Goal: Task Accomplishment & Management: Use online tool/utility

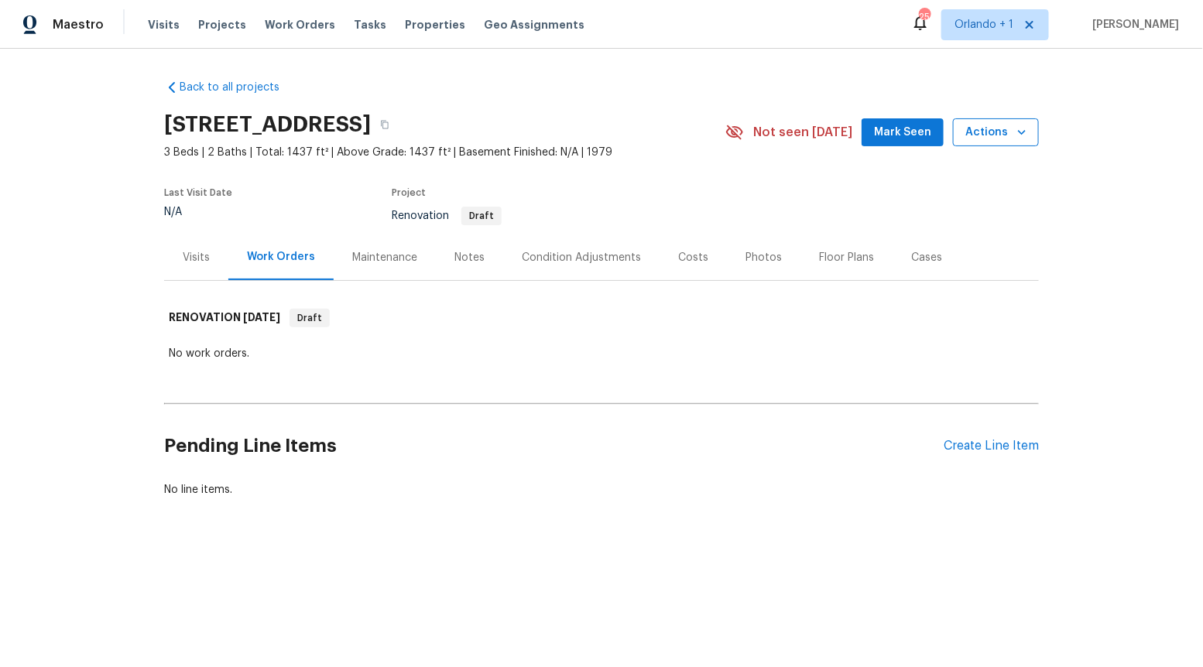
click at [1006, 134] on span "Actions" at bounding box center [995, 132] width 61 height 19
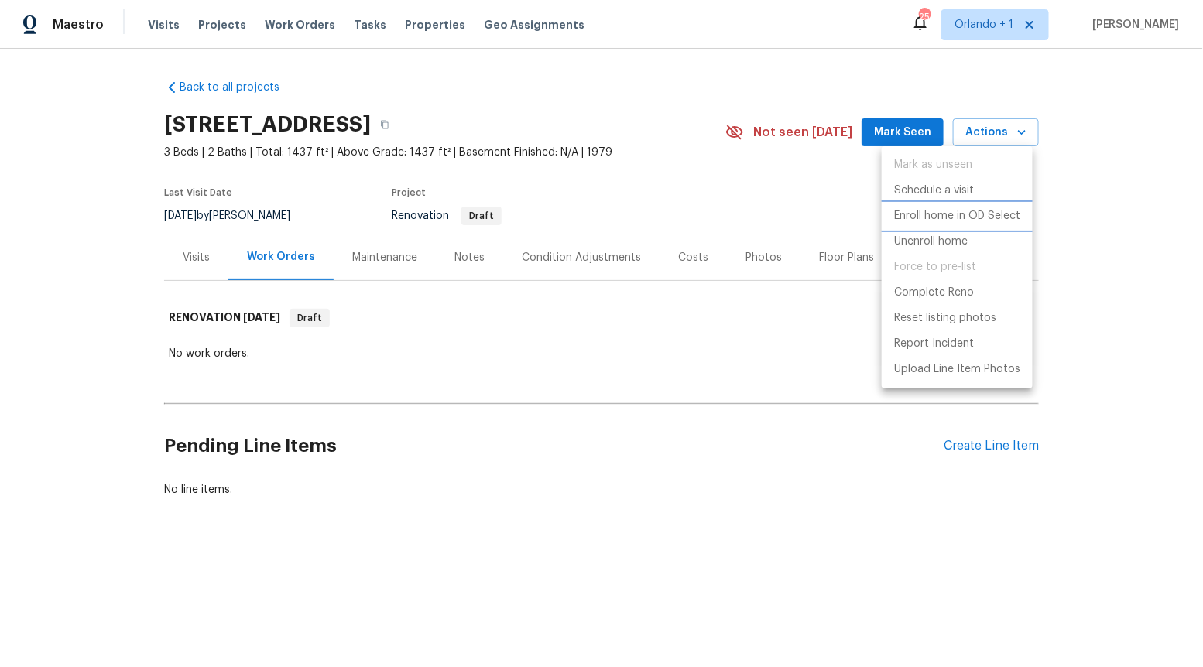
click at [931, 219] on p "Enroll home in OD Select" at bounding box center [957, 216] width 126 height 16
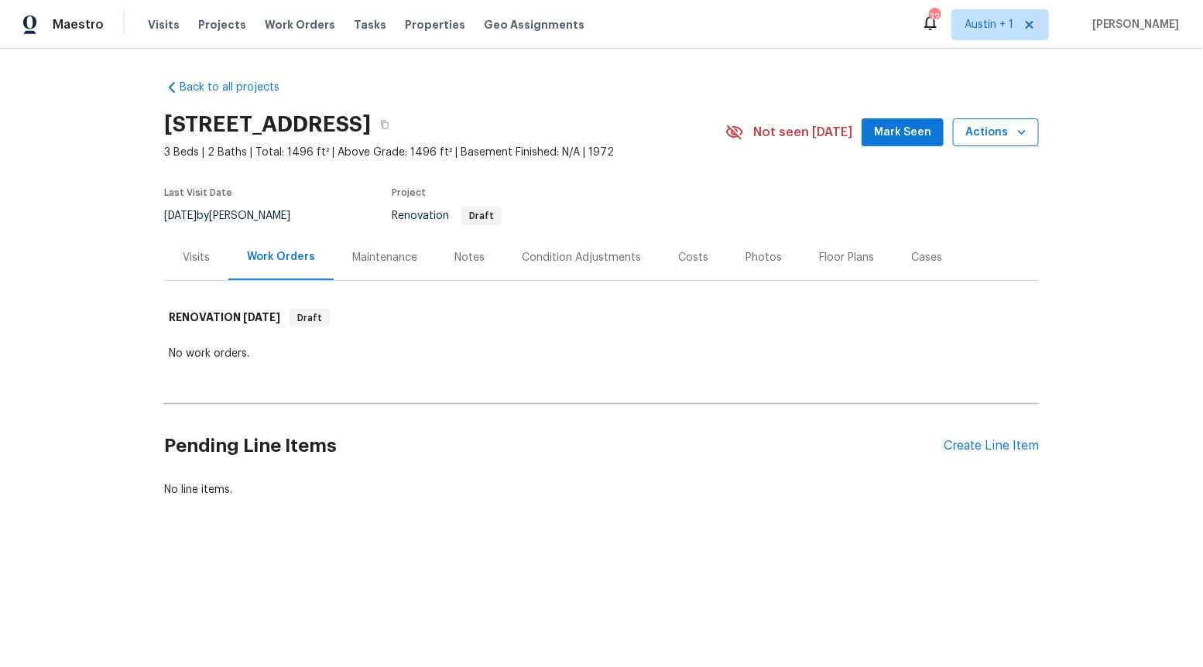
click at [999, 136] on span "Actions" at bounding box center [995, 132] width 61 height 19
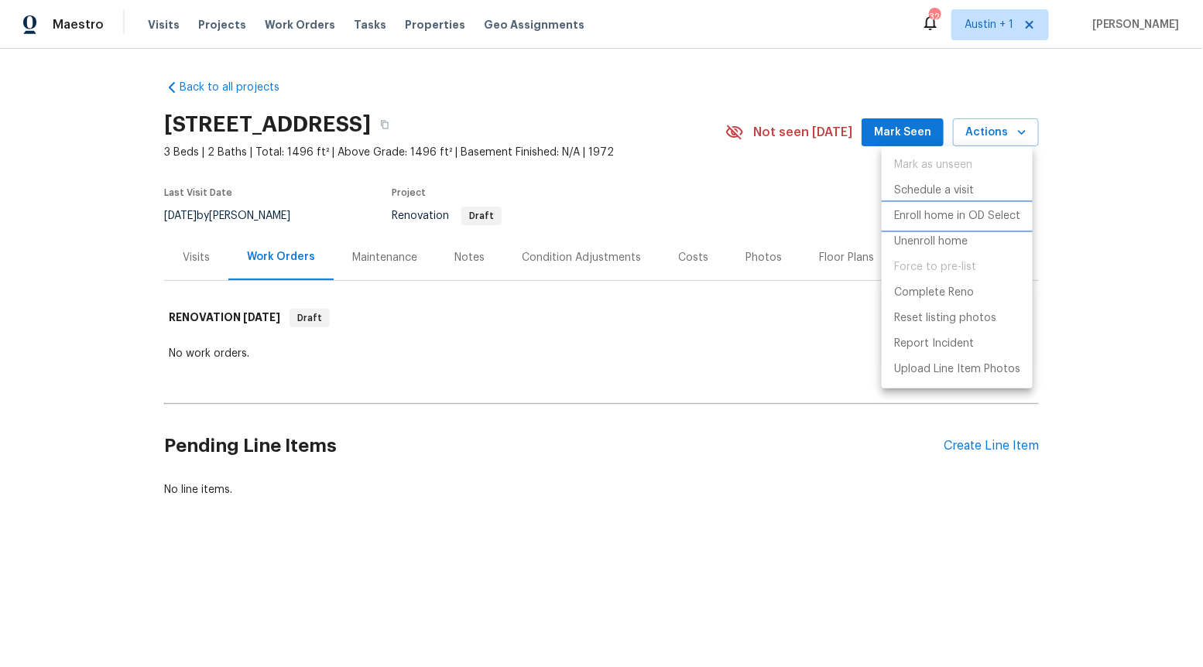
click at [973, 209] on p "Enroll home in OD Select" at bounding box center [957, 216] width 126 height 16
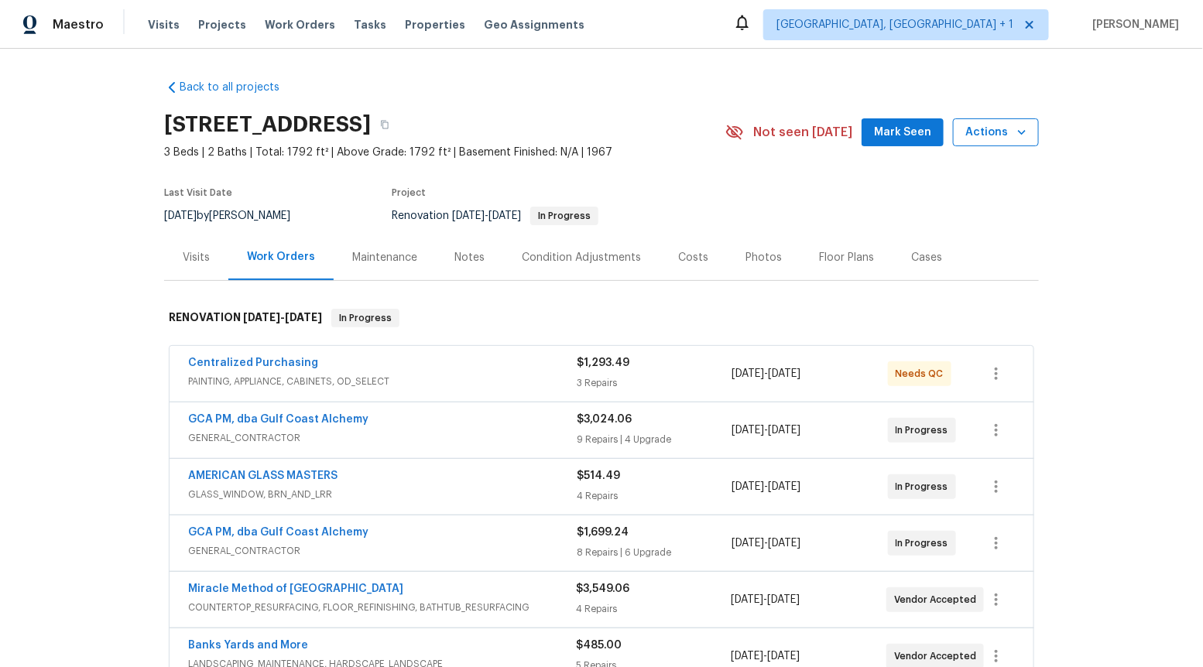
click at [955, 132] on button "Actions" at bounding box center [996, 132] width 86 height 29
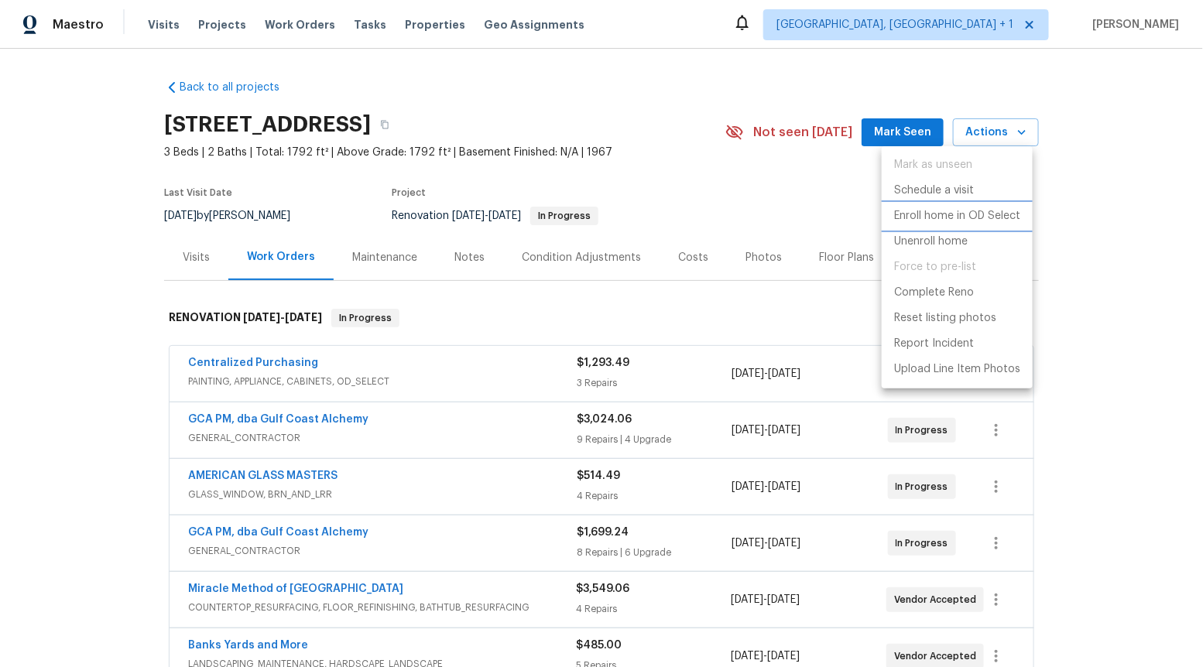
click at [990, 214] on p "Enroll home in OD Select" at bounding box center [957, 216] width 126 height 16
